Goal: Check status: Check status

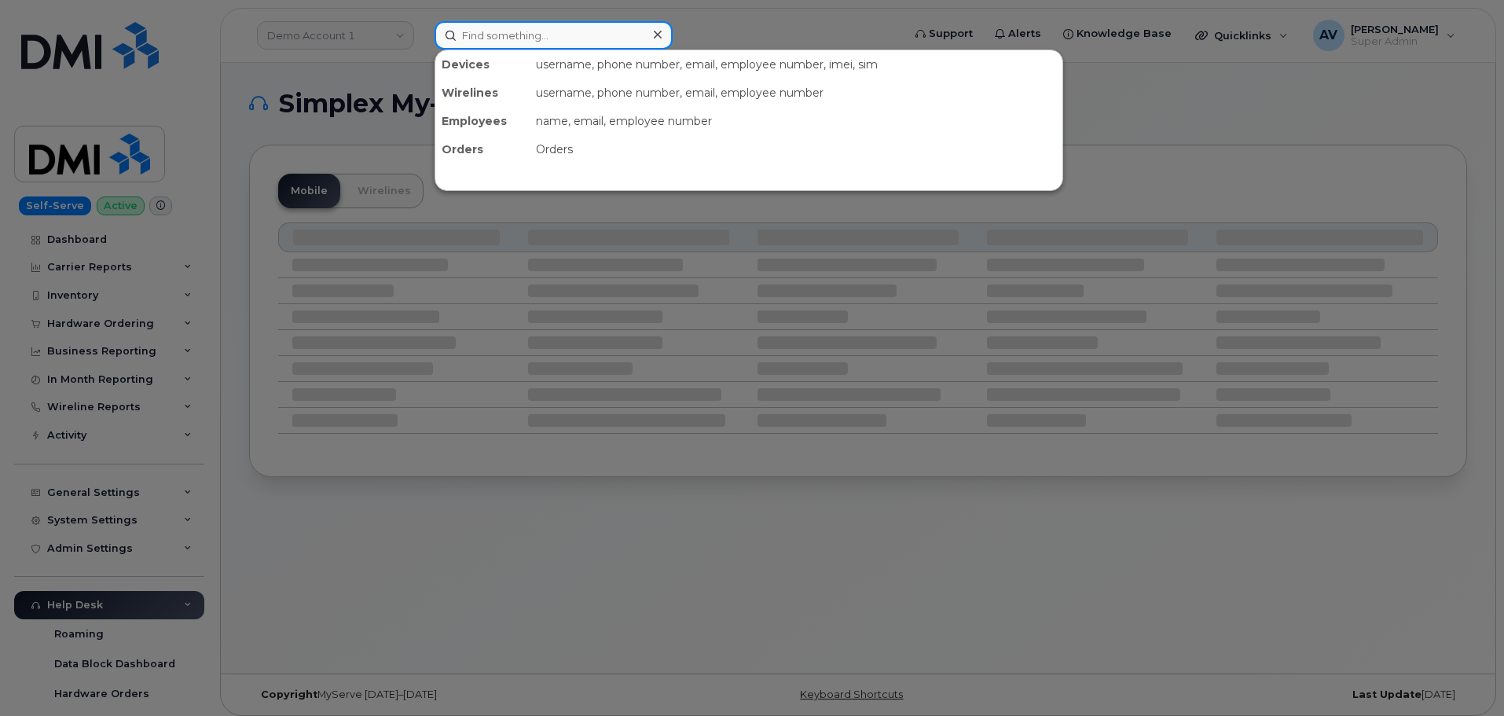
click at [607, 31] on input at bounding box center [554, 35] width 238 height 28
paste input "302379"
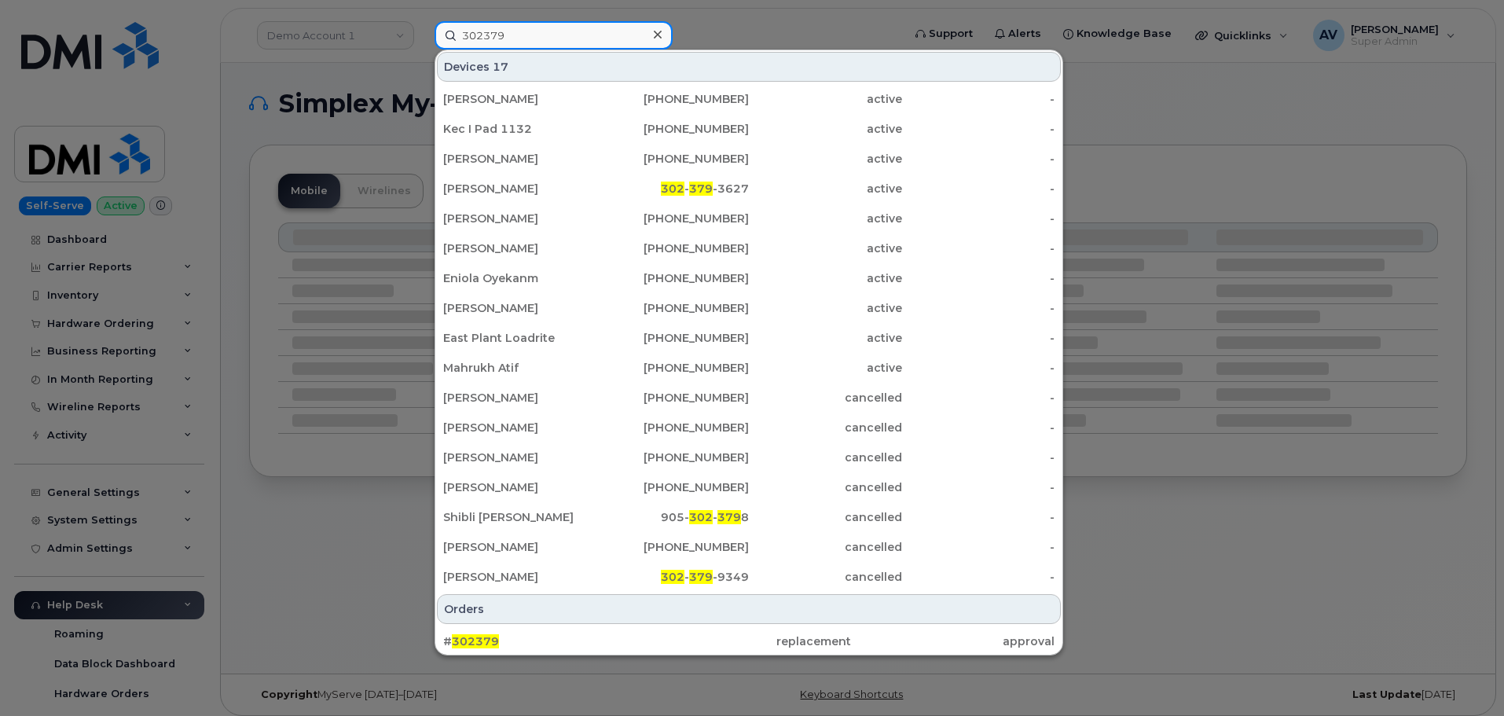
type input "302379"
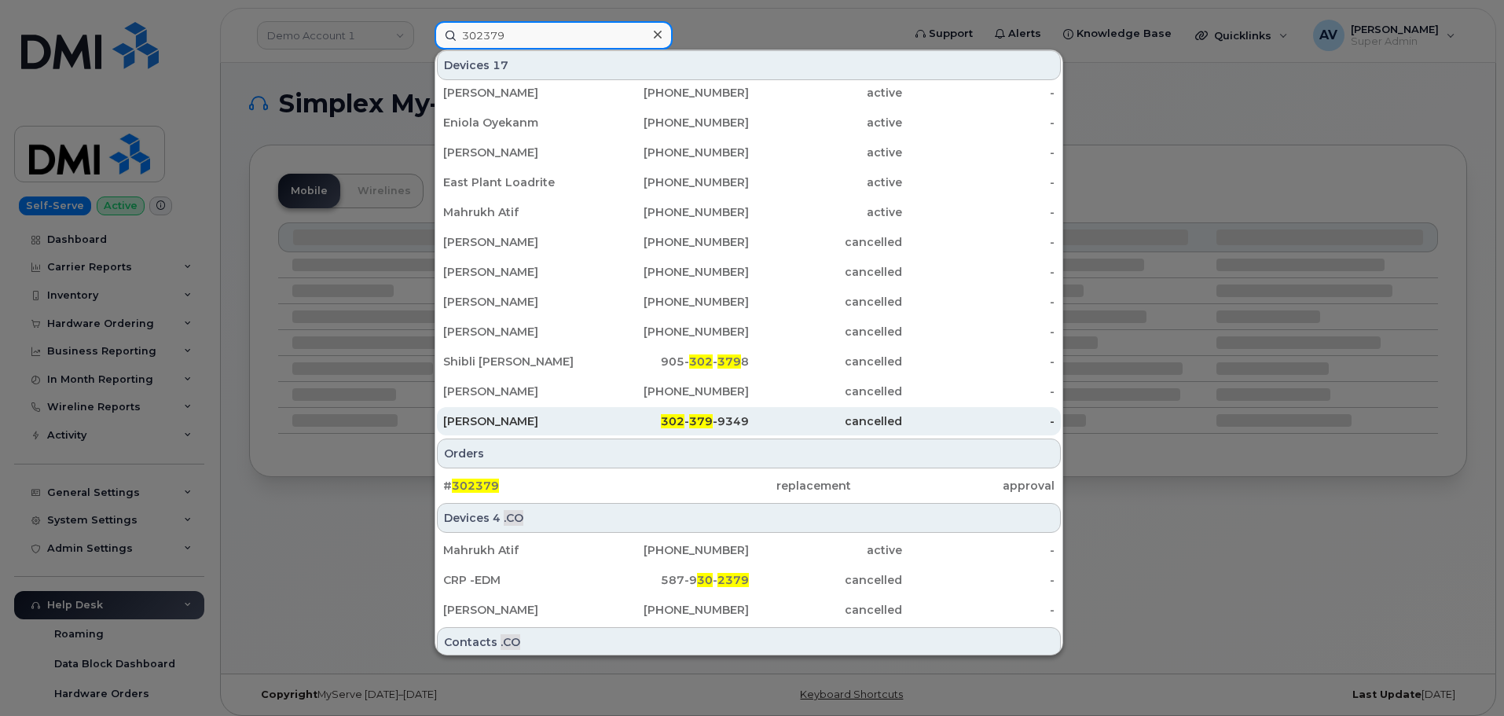
scroll to position [157, 0]
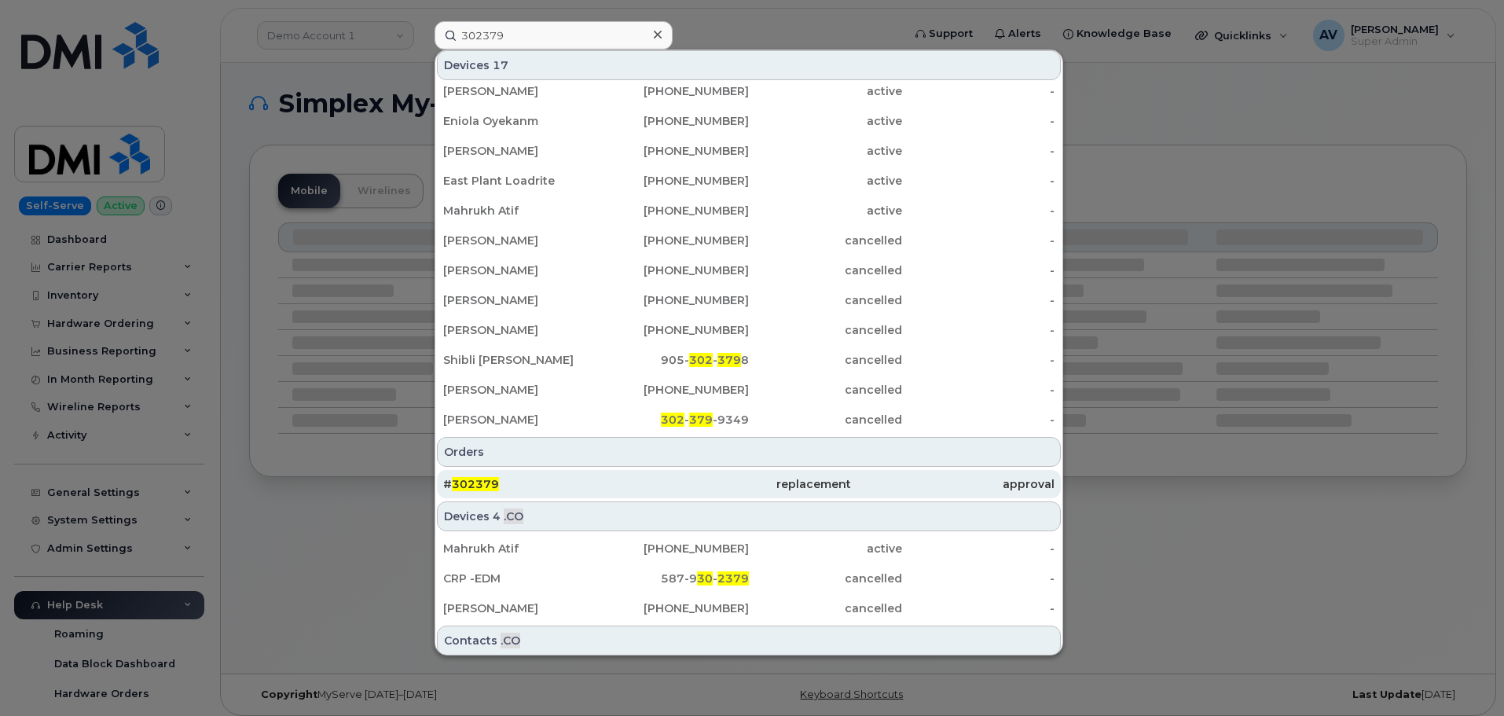
click at [574, 479] on div "# 302379" at bounding box center [545, 484] width 204 height 16
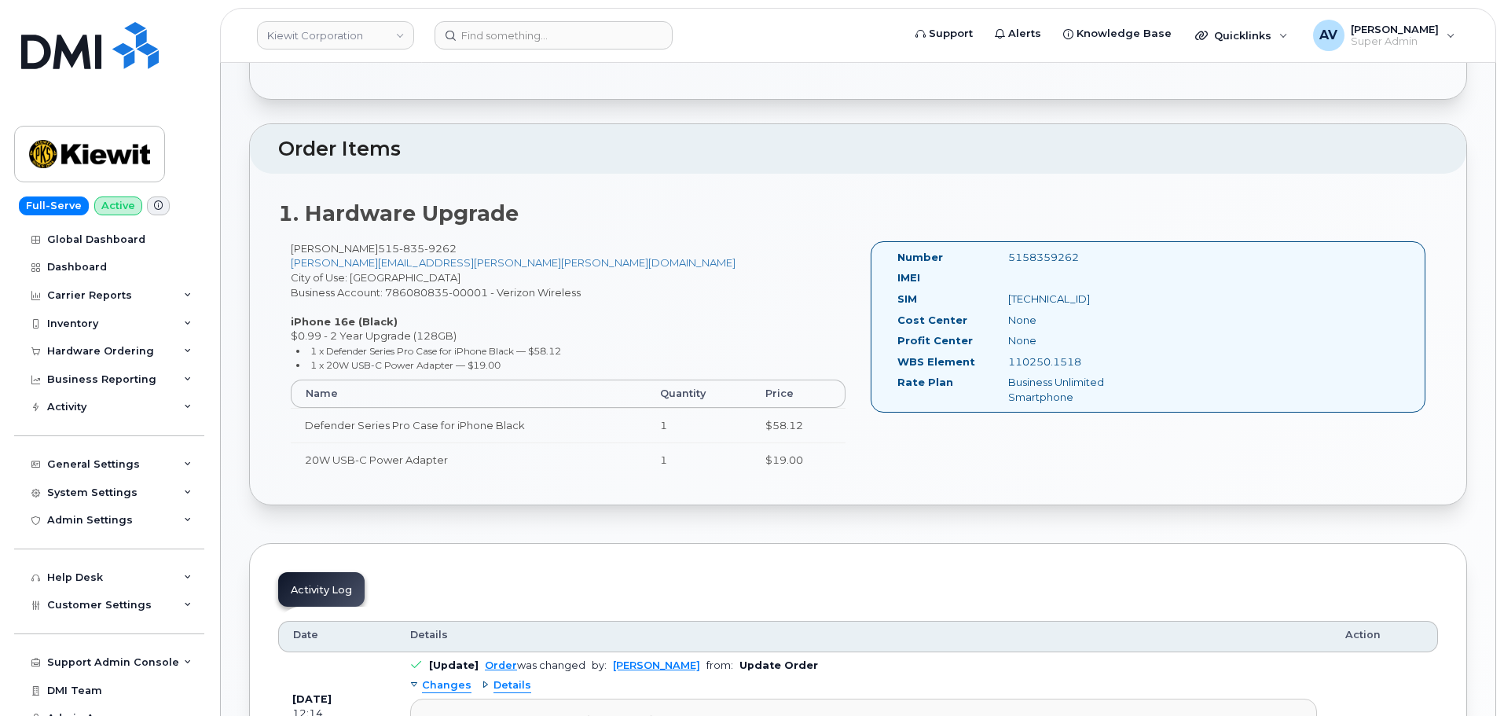
scroll to position [393, 0]
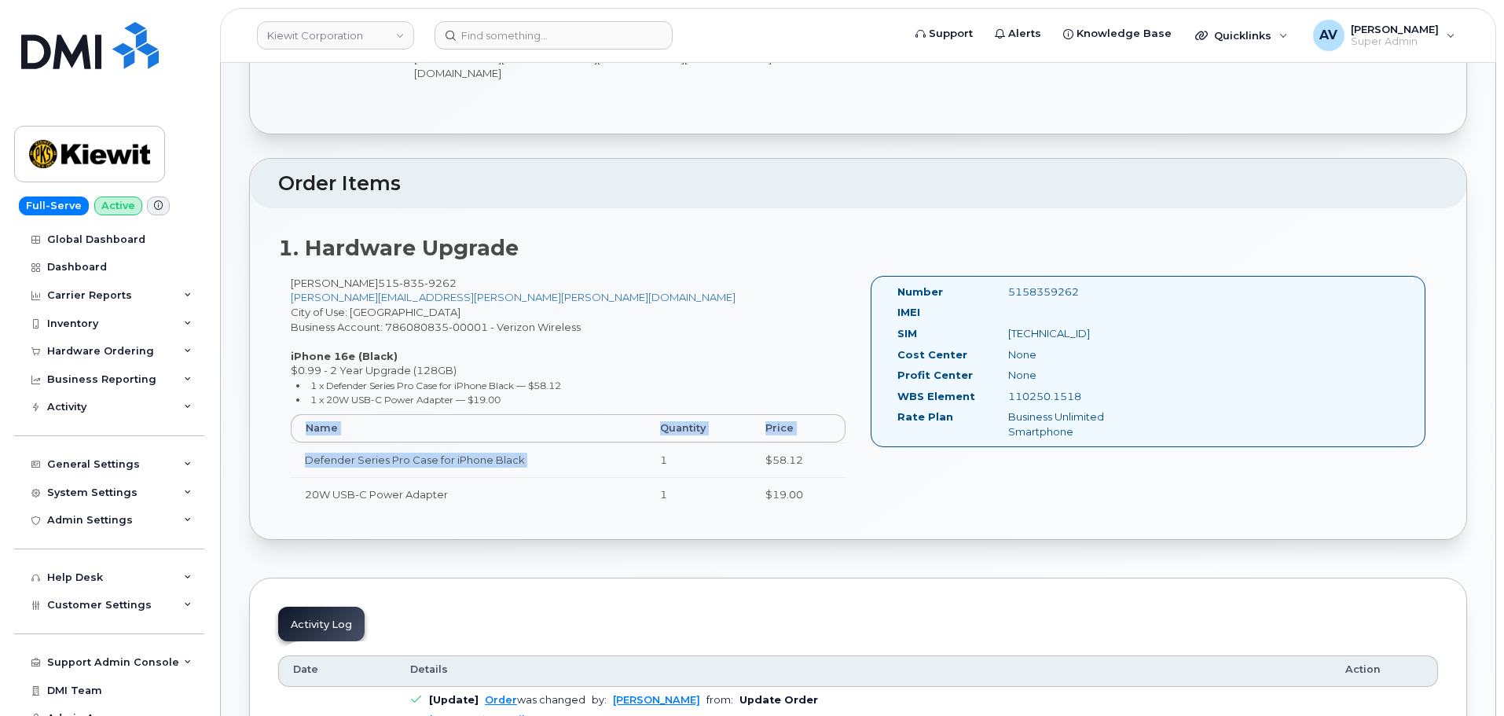
drag, startPoint x: 658, startPoint y: 441, endPoint x: 864, endPoint y: 476, distance: 208.8
click at [864, 476] on div "NICHOLAS OBBINK 515 835 9262 NICHOLAS.OBBINK@KIEWIT.COM City of Use: Webster Ci…" at bounding box center [858, 400] width 1160 height 249
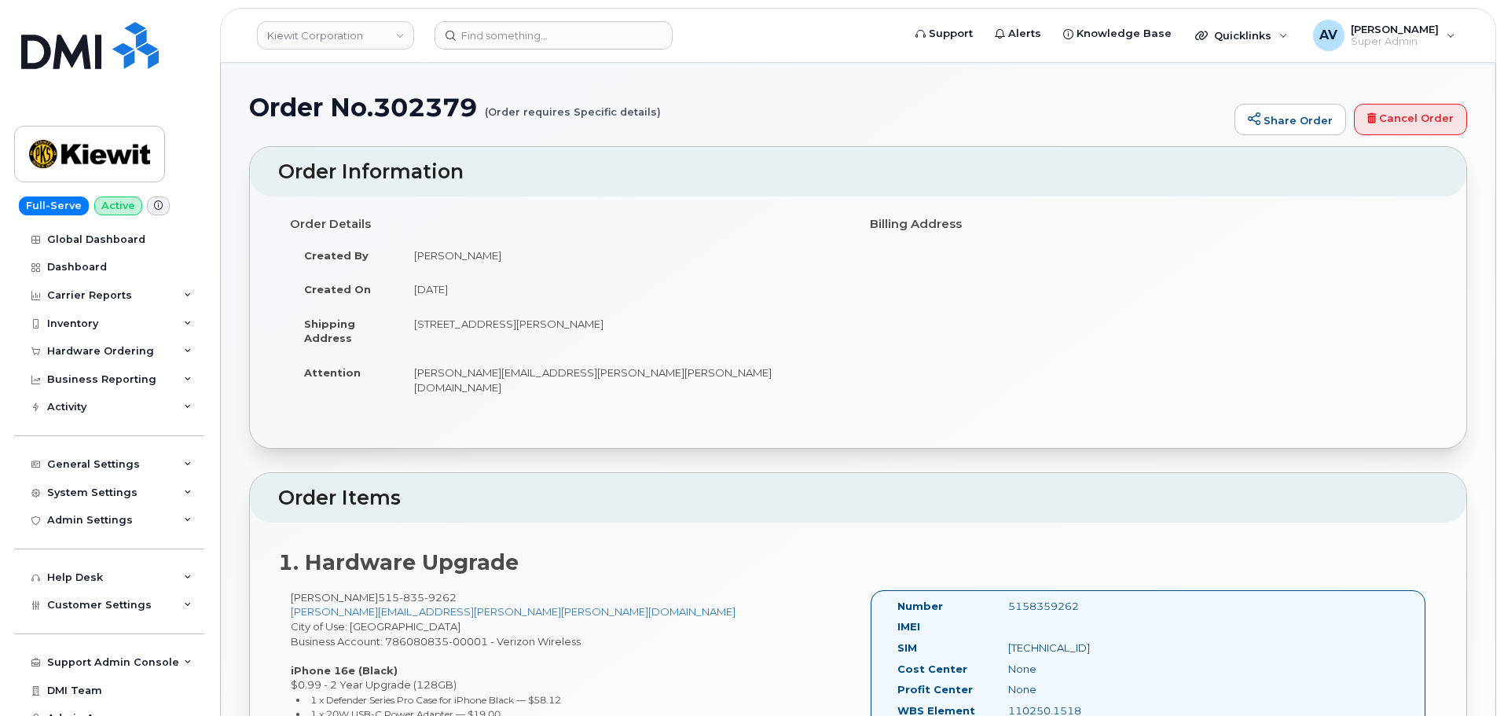
scroll to position [0, 0]
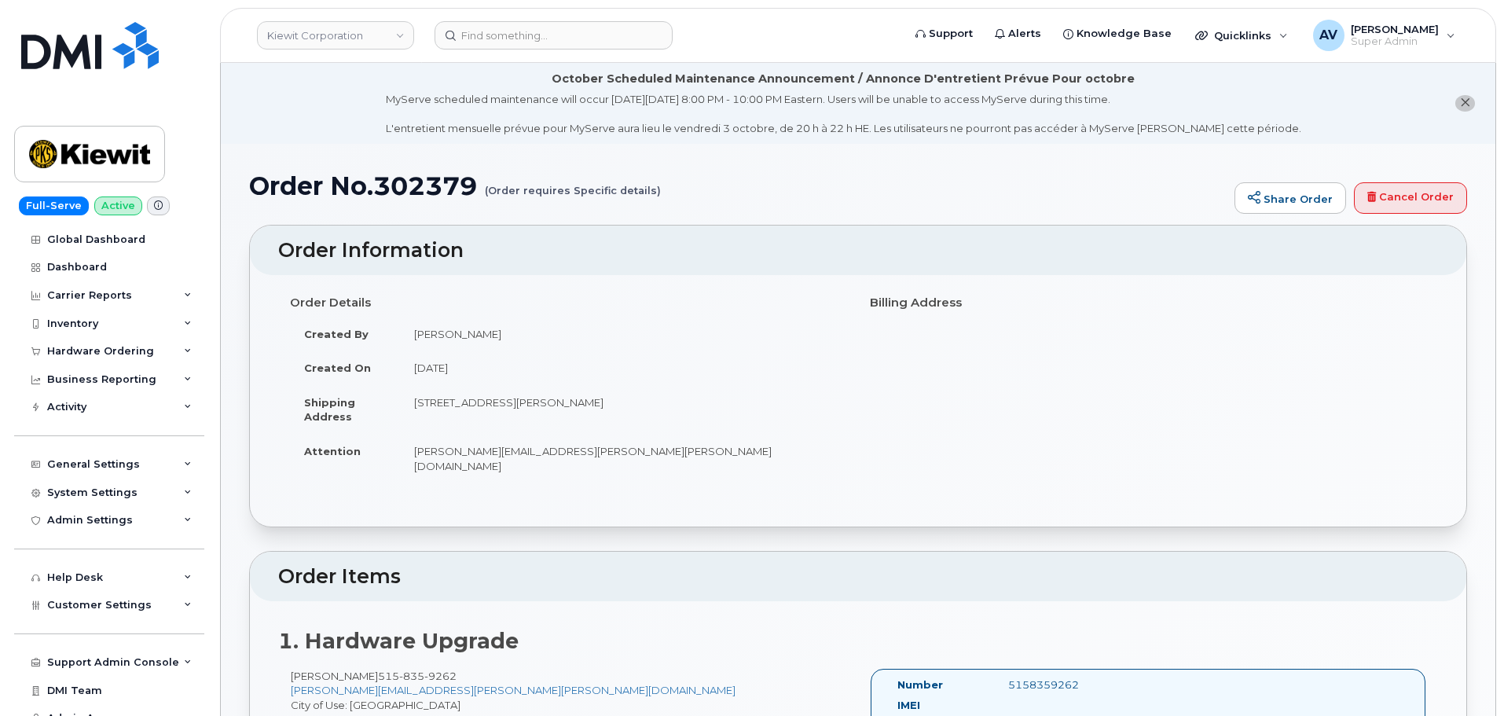
click at [625, 193] on small "(Order requires Specific details)" at bounding box center [573, 184] width 176 height 24
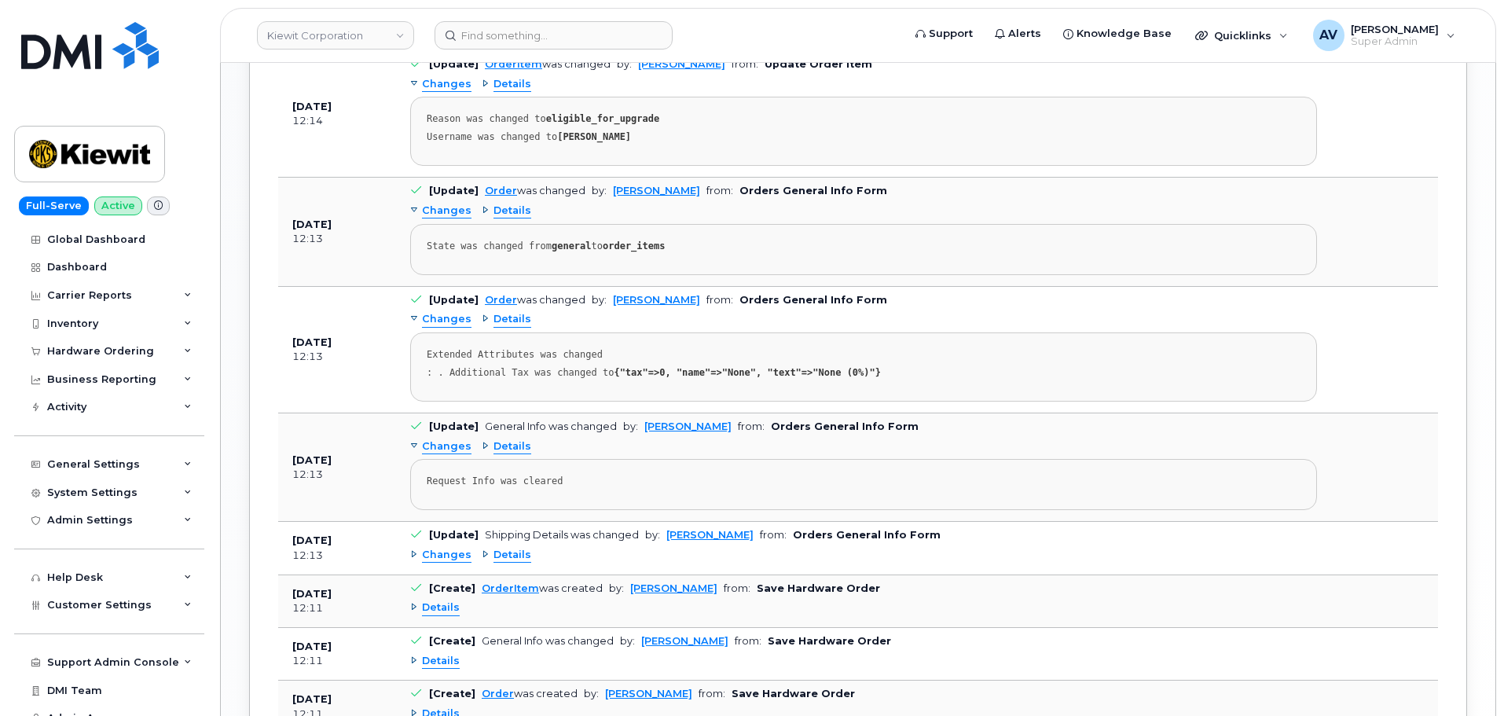
scroll to position [1258, 0]
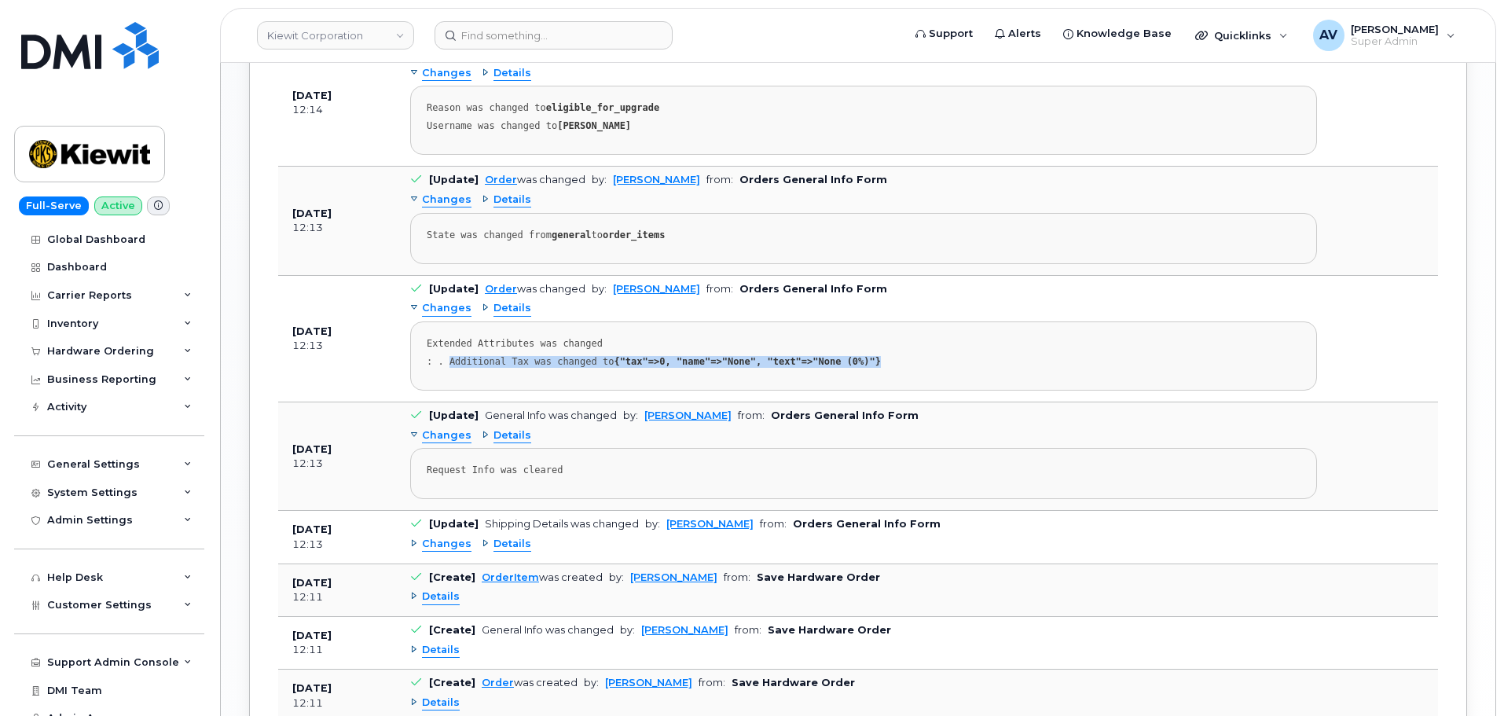
drag, startPoint x: 448, startPoint y: 346, endPoint x: 895, endPoint y: 370, distance: 447.9
click at [895, 370] on pre "Extended Attributes was changed : . Additional Tax was changed to {"tax"=>0, "n…" at bounding box center [863, 355] width 907 height 69
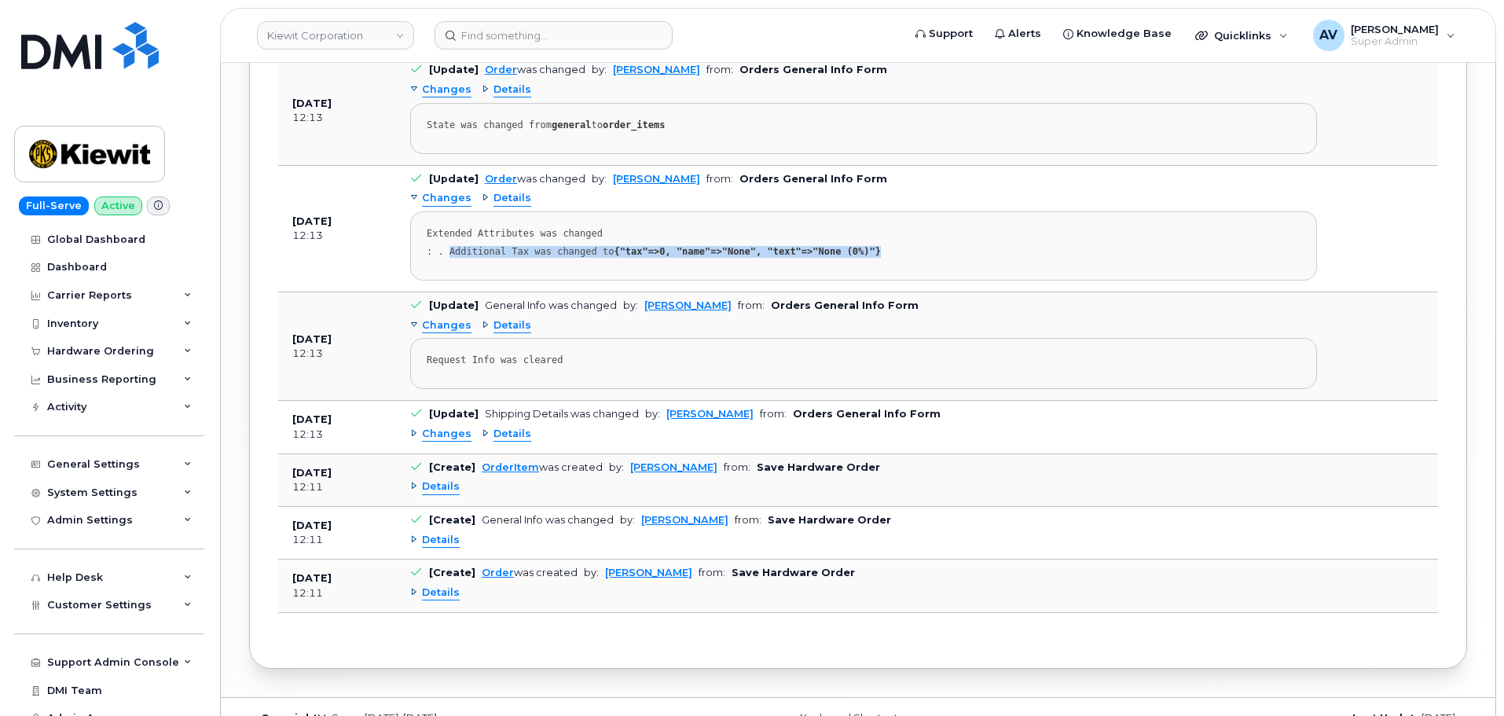
scroll to position [1384, 0]
